Goal: Task Accomplishment & Management: Complete application form

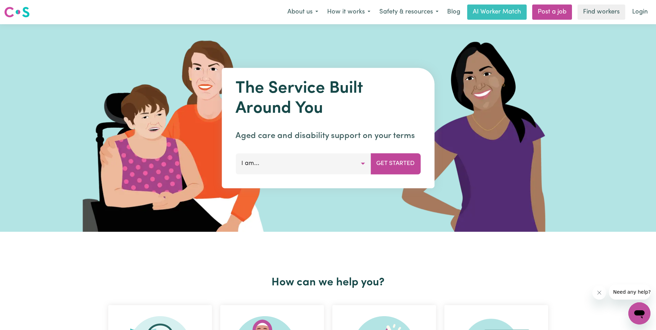
click at [304, 168] on button "I am..." at bounding box center [302, 163] width 135 height 21
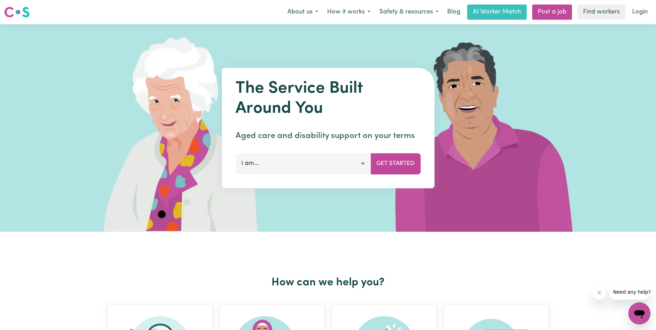
click at [307, 163] on button "I am..." at bounding box center [302, 163] width 135 height 21
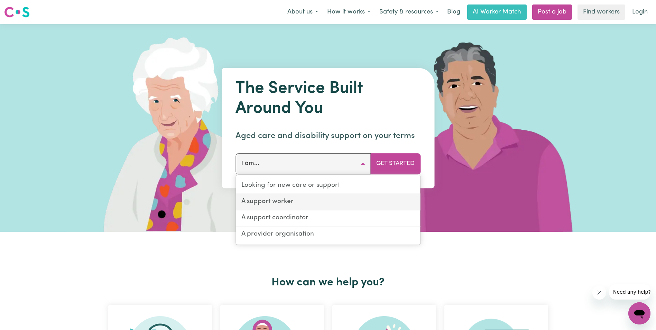
click at [322, 199] on link "A support worker" at bounding box center [328, 202] width 184 height 16
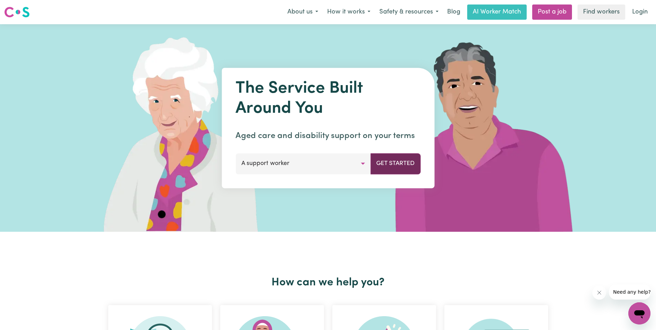
click at [382, 164] on button "Get Started" at bounding box center [395, 163] width 50 height 21
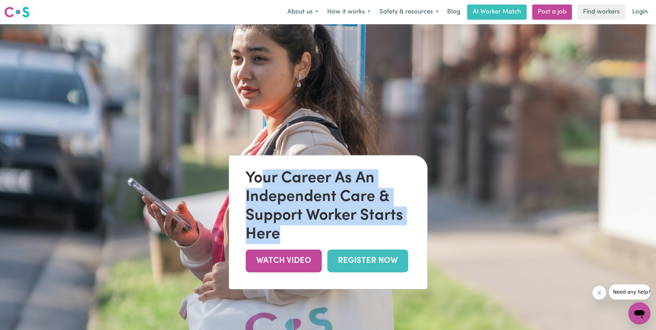
drag, startPoint x: 268, startPoint y: 178, endPoint x: 333, endPoint y: 234, distance: 85.5
click at [333, 234] on div "Your Career As An Independent Care & Support Worker Starts Here" at bounding box center [327, 206] width 165 height 75
drag, startPoint x: 317, startPoint y: 234, endPoint x: 245, endPoint y: 176, distance: 92.4
click at [245, 176] on div "Your Career As An Independent Care & Support Worker Starts Here" at bounding box center [327, 206] width 165 height 75
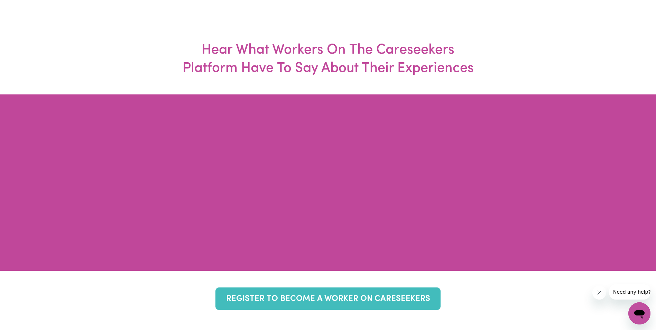
scroll to position [2542, 0]
